Goal: Navigation & Orientation: Find specific page/section

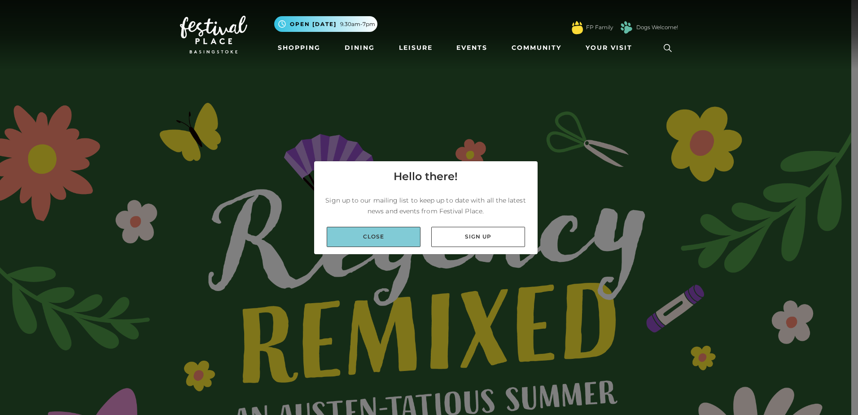
click at [389, 236] on link "Close" at bounding box center [374, 237] width 94 height 20
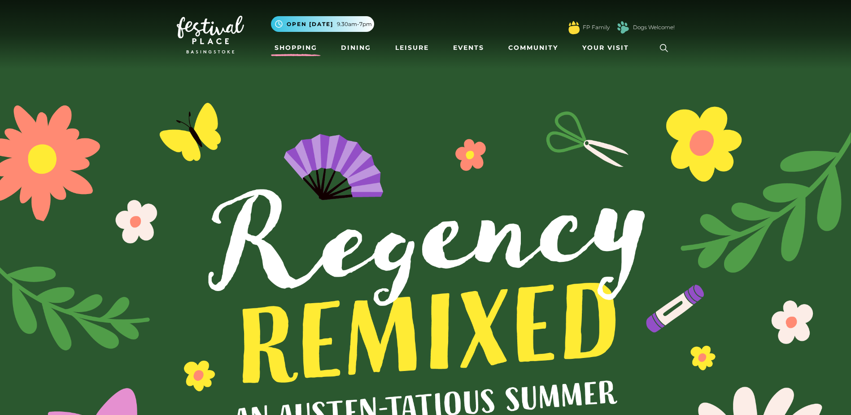
click at [297, 51] on link "Shopping" at bounding box center [296, 47] width 50 height 17
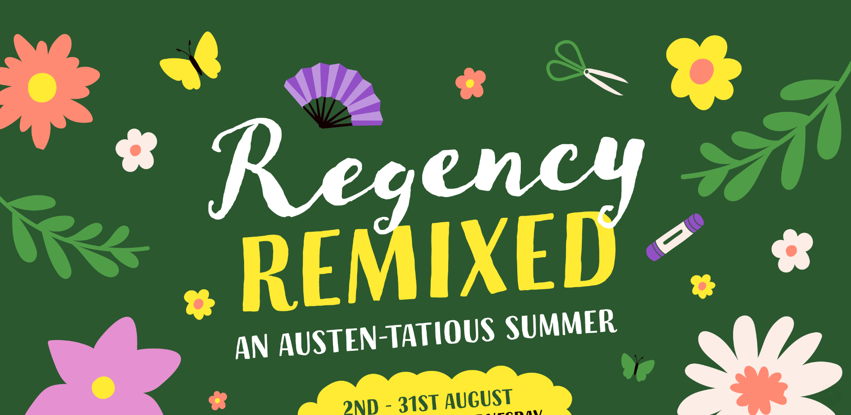
scroll to position [269, 0]
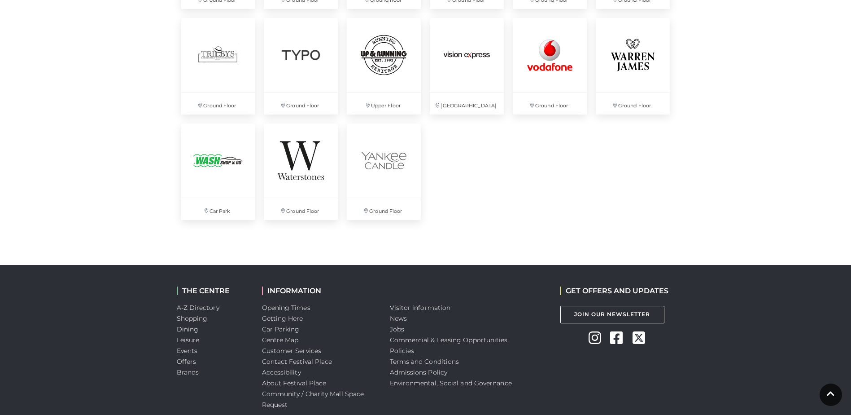
scroll to position [2500, 0]
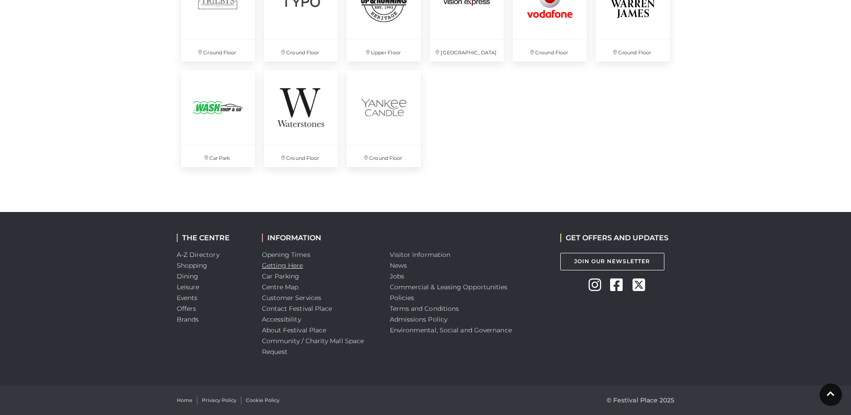
click at [277, 266] on link "Getting Here" at bounding box center [282, 265] width 41 height 8
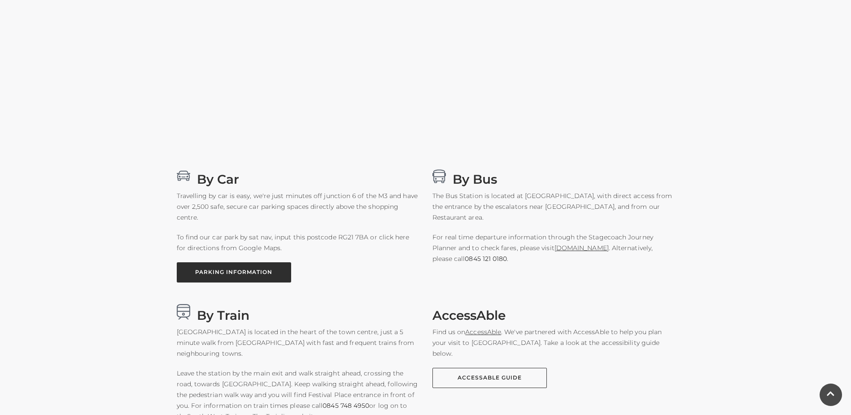
scroll to position [449, 0]
